Goal: Task Accomplishment & Management: Manage account settings

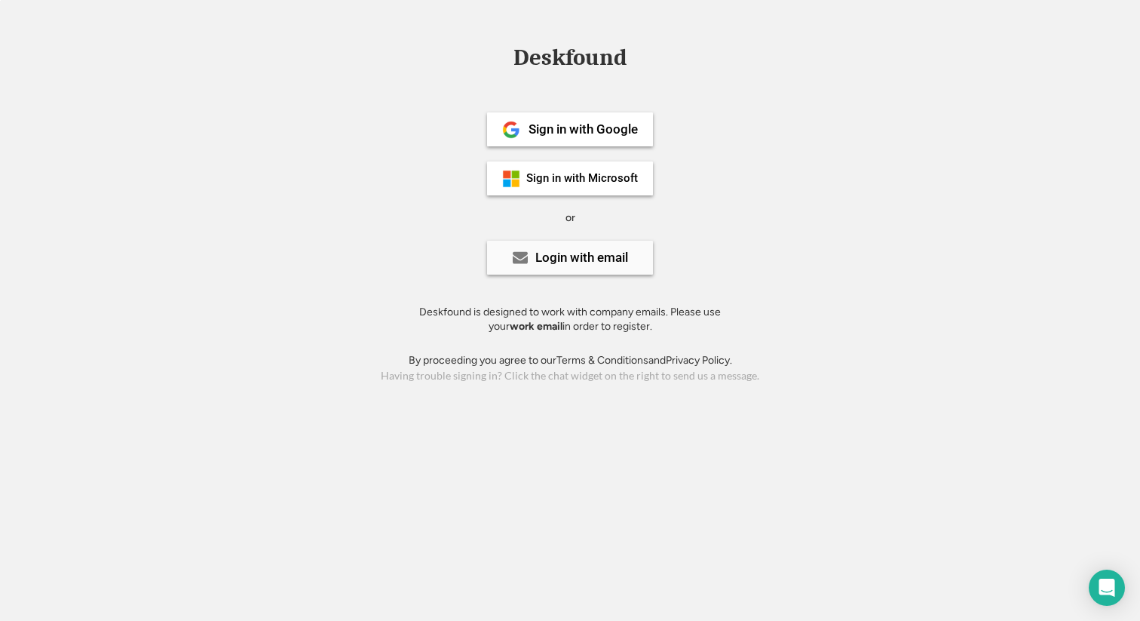
click at [561, 256] on div "Login with email" at bounding box center [581, 257] width 93 height 13
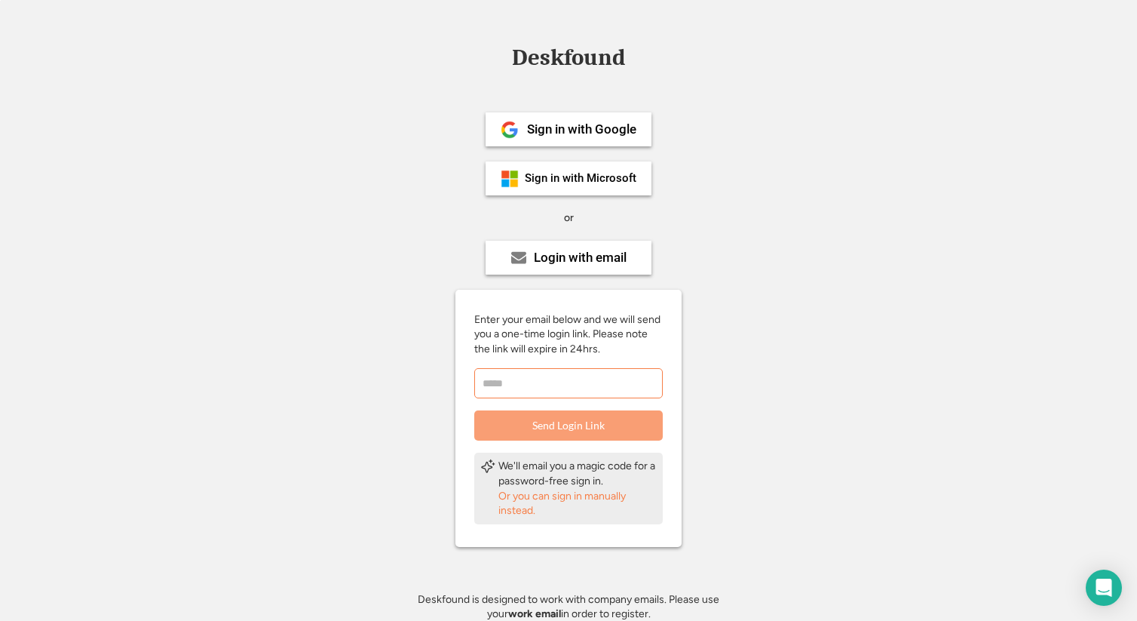
click at [514, 394] on input "email" at bounding box center [568, 383] width 189 height 30
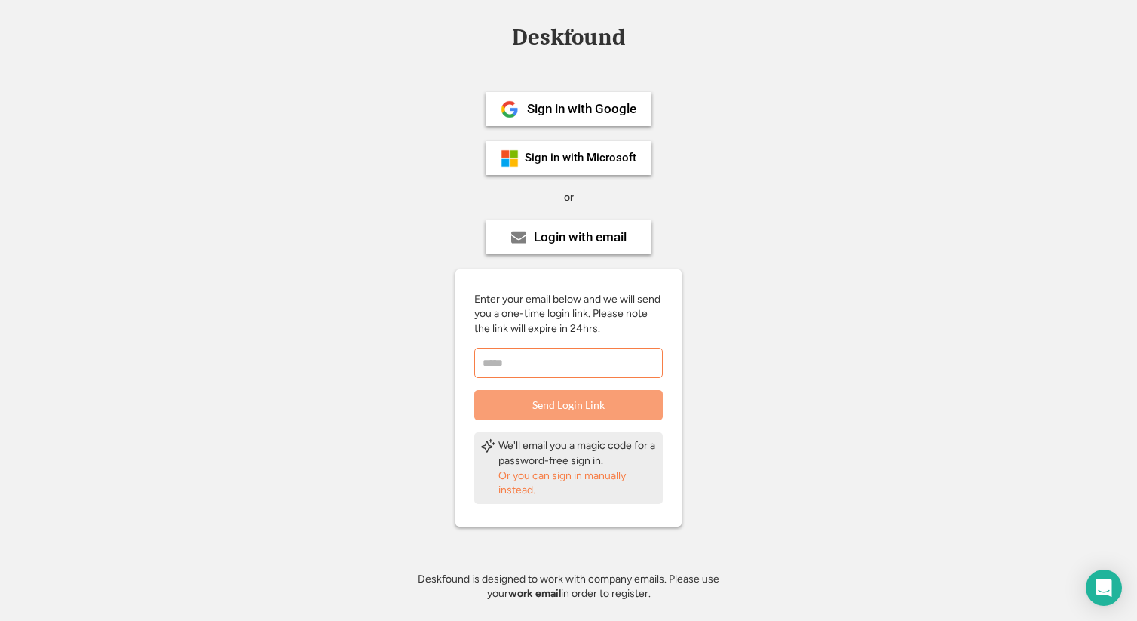
scroll to position [21, 0]
click at [514, 364] on input "email" at bounding box center [568, 362] width 189 height 30
type input "**********"
click at [614, 397] on button "Send Login Link" at bounding box center [568, 404] width 189 height 30
click at [544, 473] on div "Or you can sign in manually instead." at bounding box center [577, 482] width 158 height 29
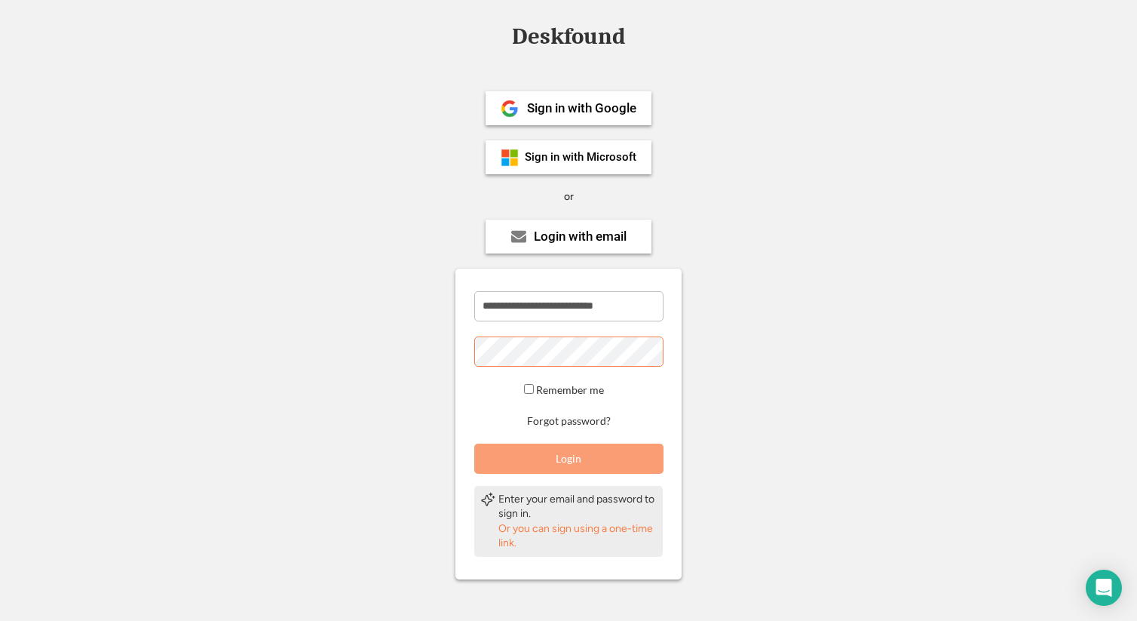
click at [572, 466] on button "Login" at bounding box center [568, 458] width 189 height 30
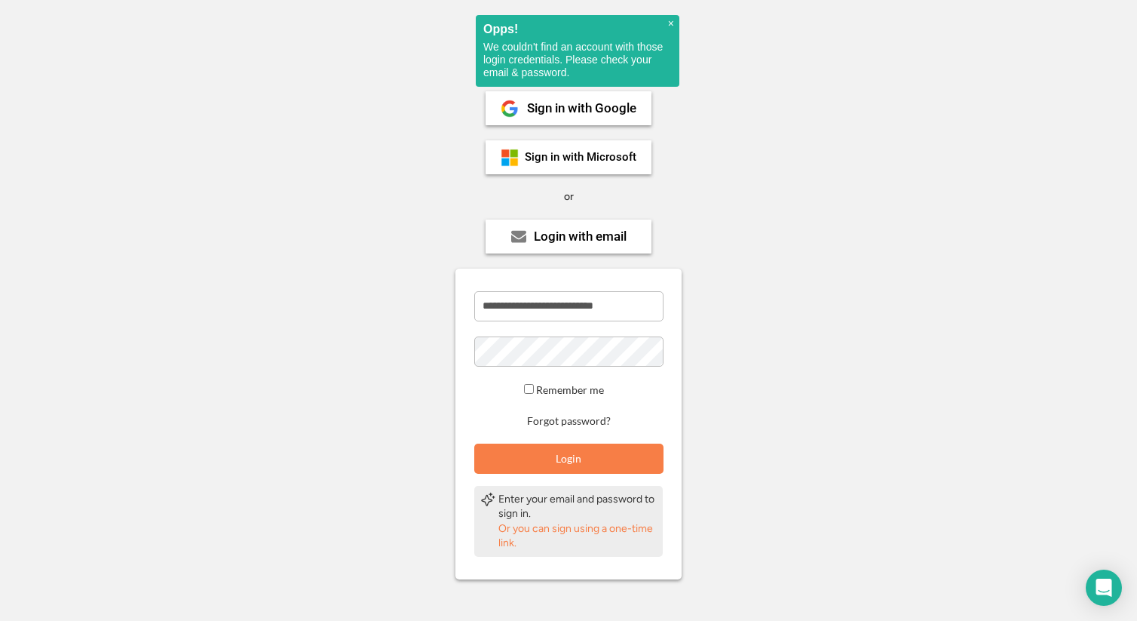
click at [670, 18] on span "×" at bounding box center [671, 23] width 6 height 13
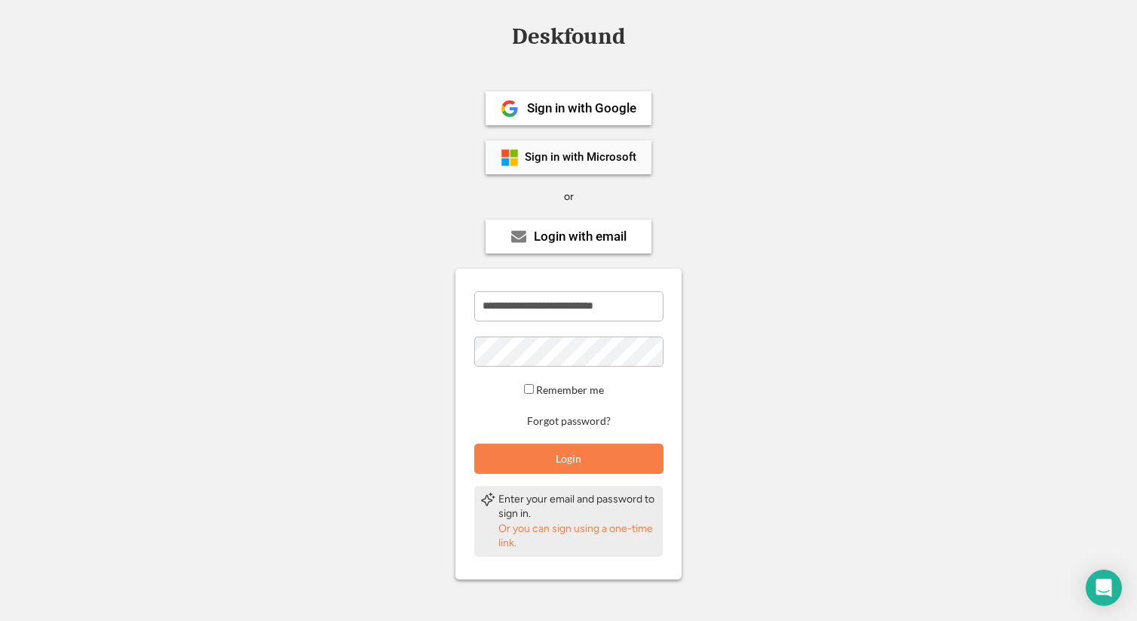
click at [597, 156] on div "Sign in with Microsoft" at bounding box center [581, 157] width 112 height 11
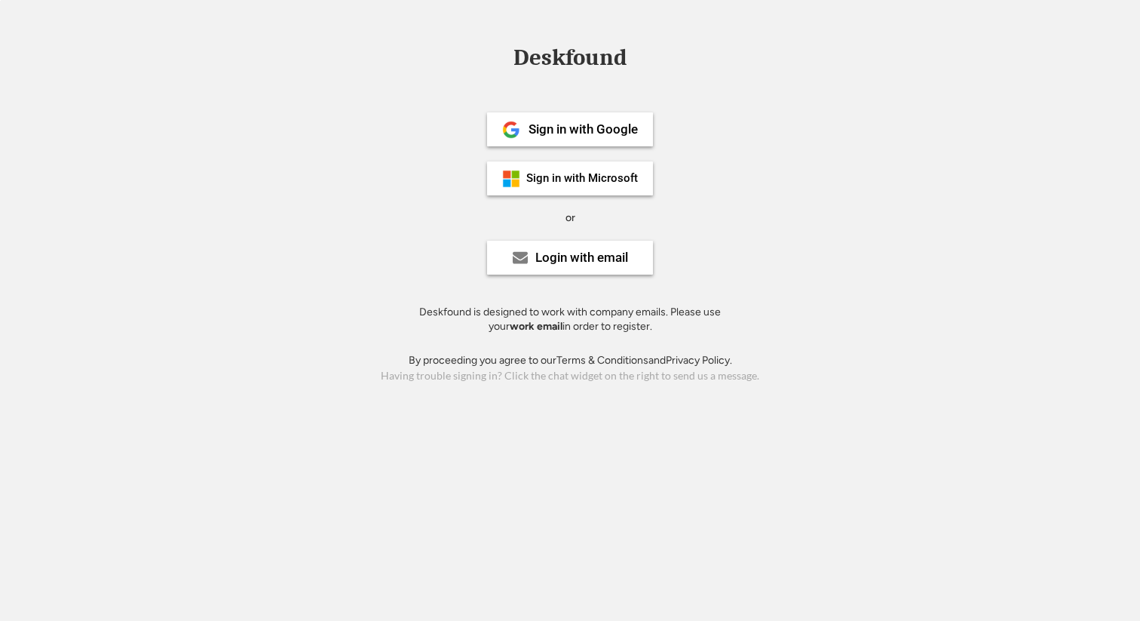
click at [599, 272] on div "Login with email" at bounding box center [570, 258] width 166 height 34
drag, startPoint x: 495, startPoint y: 322, endPoint x: 610, endPoint y: 320, distance: 115.4
click at [610, 320] on div "Deskfound is designed to work with company emails. Please use your work email i…" at bounding box center [569, 319] width 339 height 29
click at [624, 320] on div "Deskfound is designed to work with company emails. Please use your work email i…" at bounding box center [569, 319] width 339 height 29
click at [532, 265] on div "Login with email" at bounding box center [570, 258] width 166 height 34
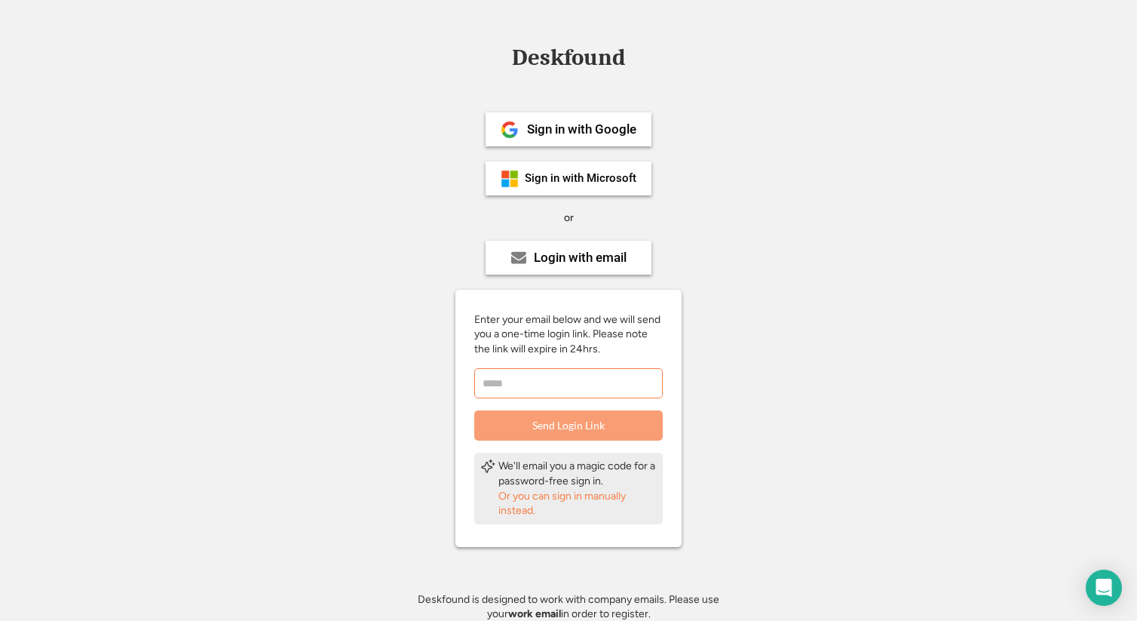
click at [517, 374] on input "email" at bounding box center [568, 383] width 189 height 30
click at [570, 377] on input "email" at bounding box center [568, 383] width 189 height 30
type input "**********"
click at [618, 426] on button "Send Login Link" at bounding box center [568, 425] width 189 height 30
click at [528, 379] on input "email" at bounding box center [568, 383] width 189 height 30
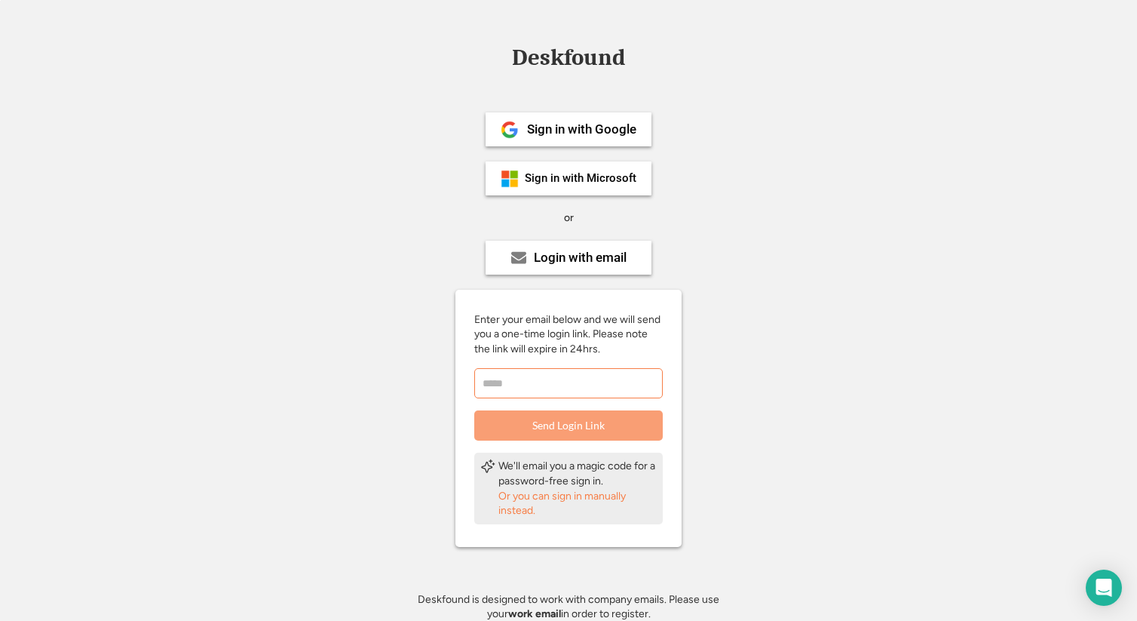
click at [512, 391] on input "email" at bounding box center [568, 383] width 189 height 30
click at [509, 497] on div "Or you can sign in manually instead." at bounding box center [577, 503] width 158 height 29
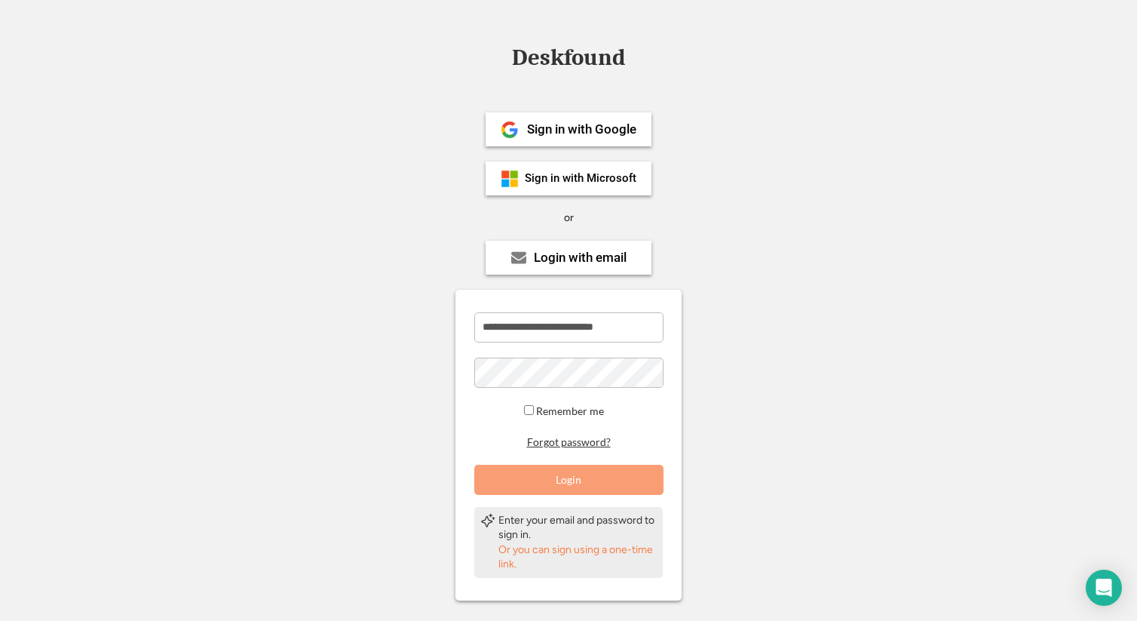
click at [559, 442] on button "Forgot password?" at bounding box center [569, 442] width 88 height 14
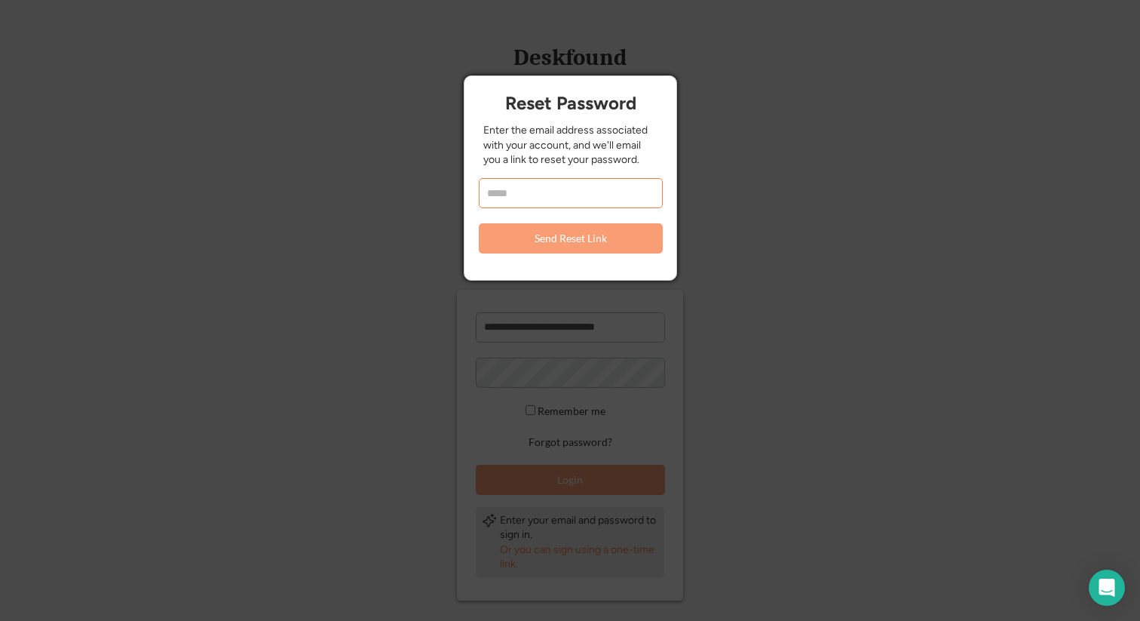
click at [575, 201] on input "email" at bounding box center [571, 193] width 184 height 30
type input "**********"
click at [582, 242] on button "Send Reset Link" at bounding box center [571, 238] width 184 height 30
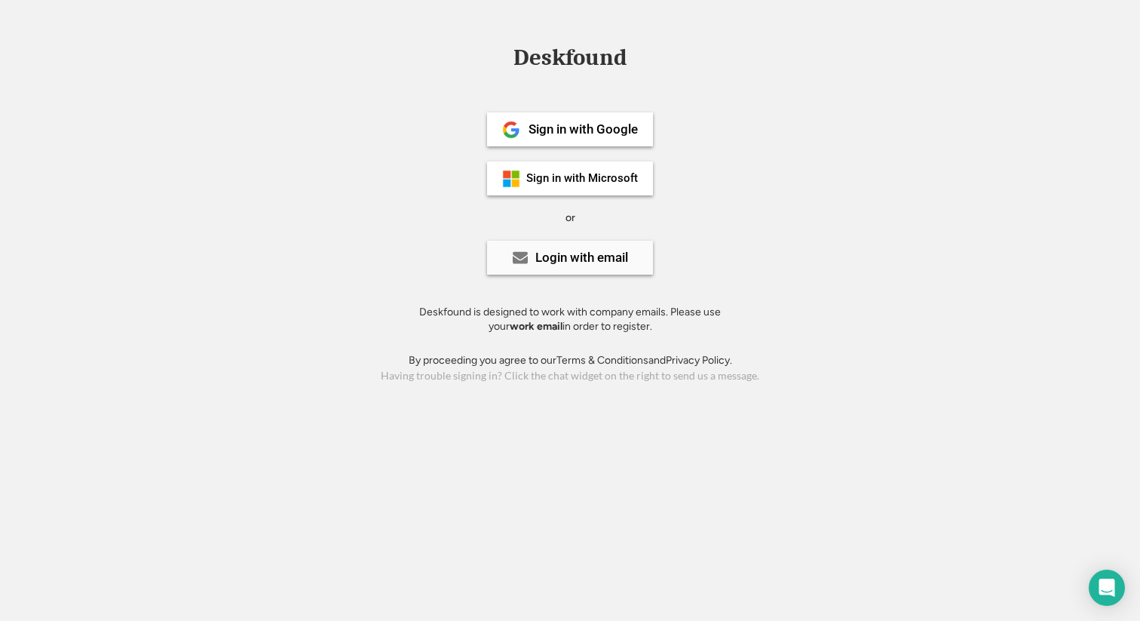
click at [606, 261] on div "Login with email" at bounding box center [581, 257] width 93 height 13
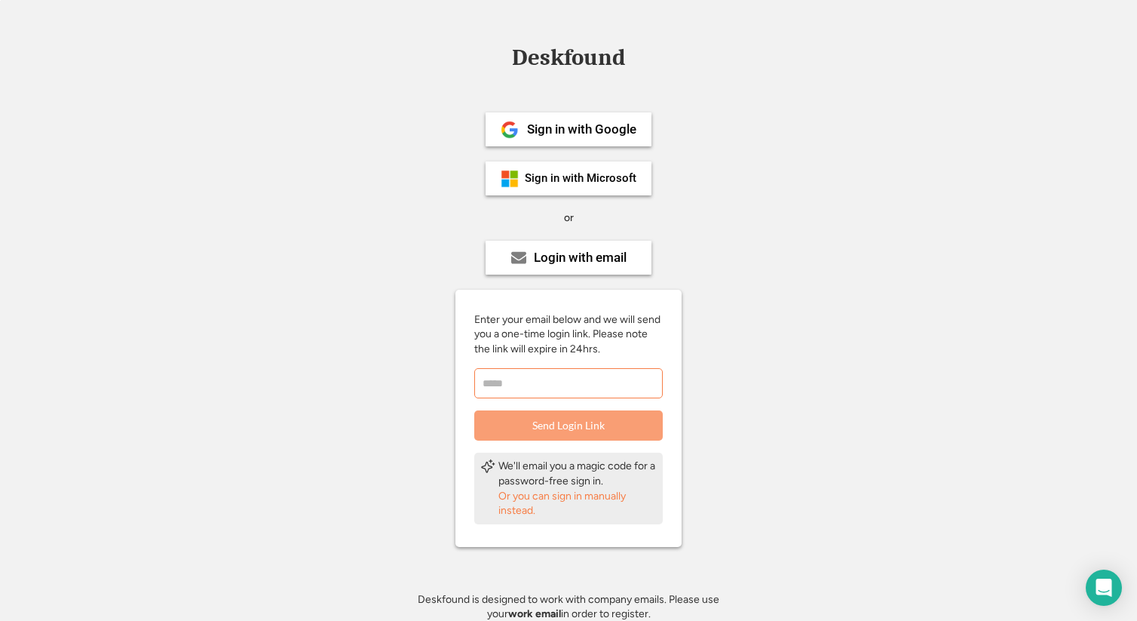
click at [512, 378] on input "email" at bounding box center [568, 383] width 189 height 30
click at [534, 495] on div "Or you can sign in manually instead." at bounding box center [577, 503] width 158 height 29
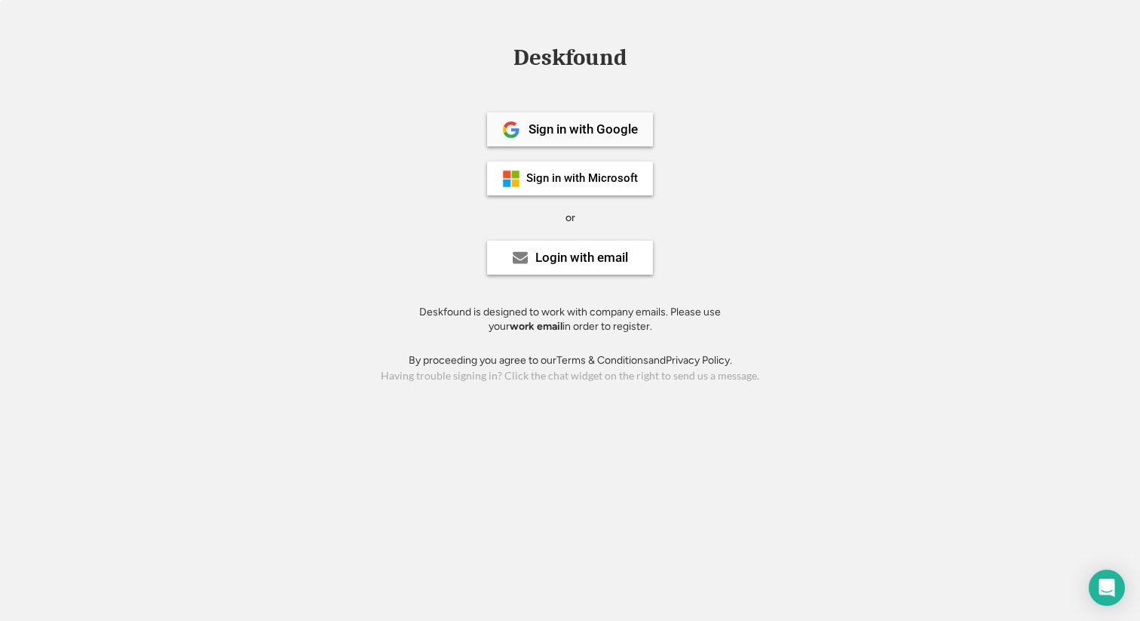
click at [535, 140] on div "Sign in with Google" at bounding box center [570, 129] width 166 height 34
click at [569, 179] on div "Sign in with Microsoft" at bounding box center [582, 178] width 112 height 11
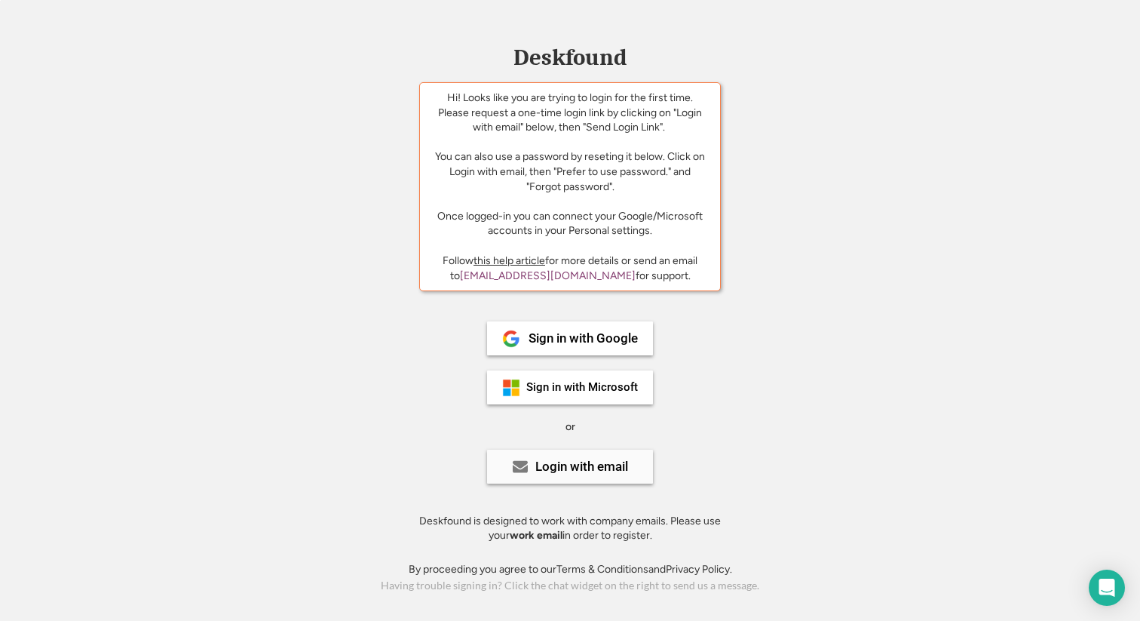
click at [532, 474] on div "Login with email" at bounding box center [570, 466] width 166 height 34
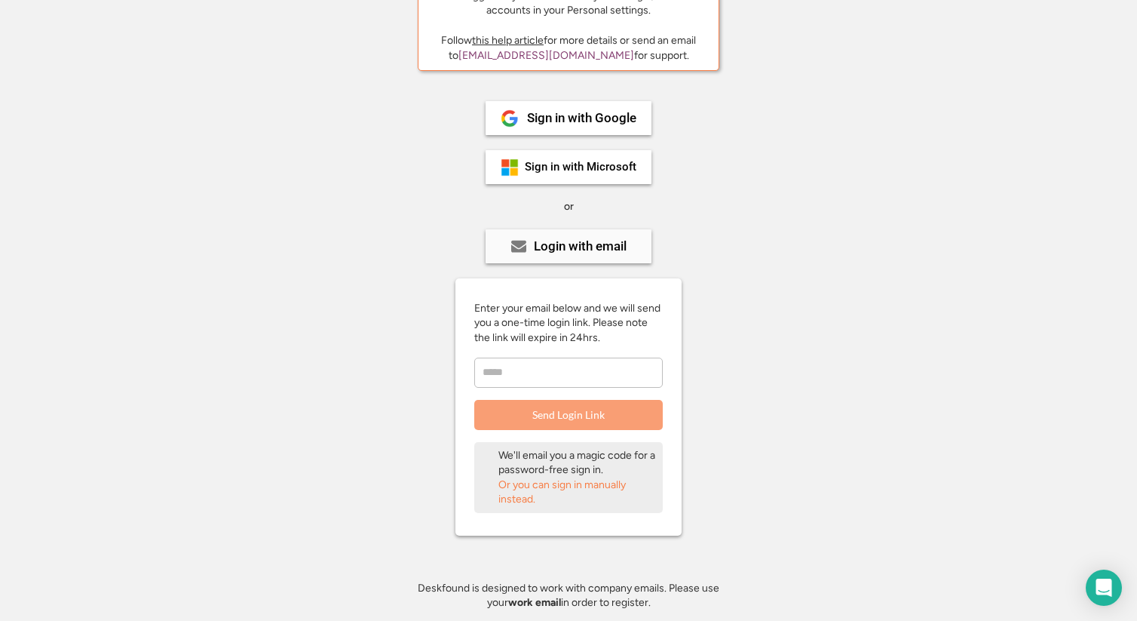
scroll to position [262, 0]
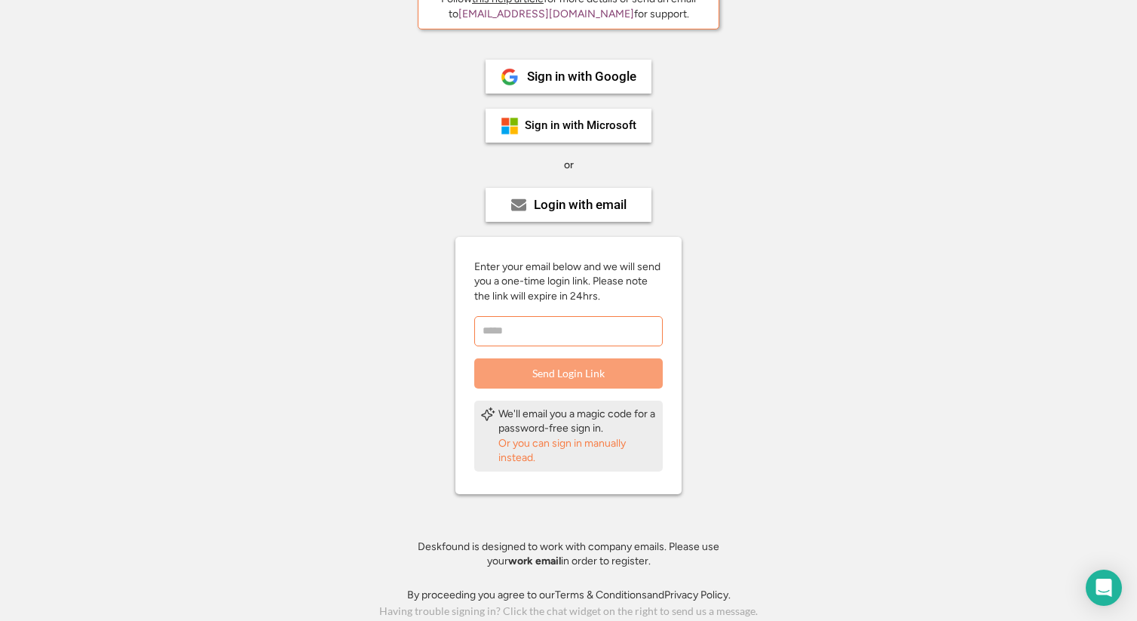
click at [550, 327] on input "email" at bounding box center [568, 331] width 189 height 30
type input "**********"
